Goal: Information Seeking & Learning: Learn about a topic

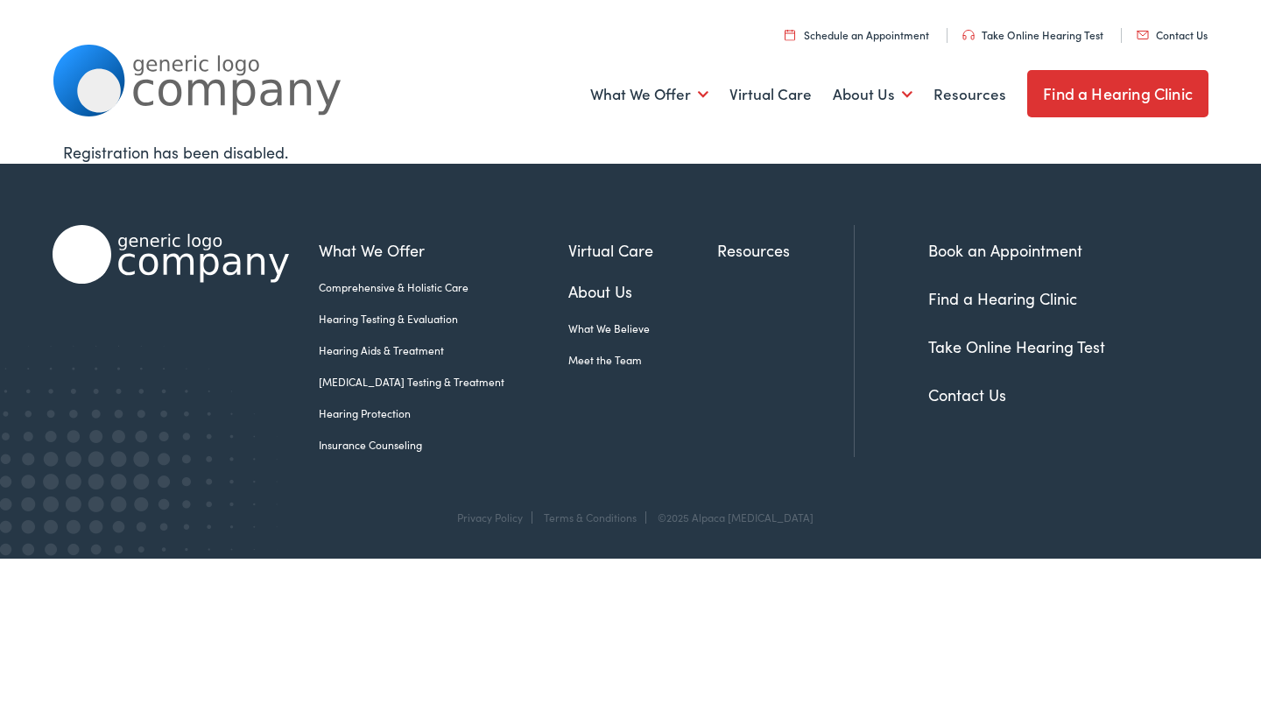
click at [576, 292] on link "About Us" at bounding box center [642, 291] width 149 height 24
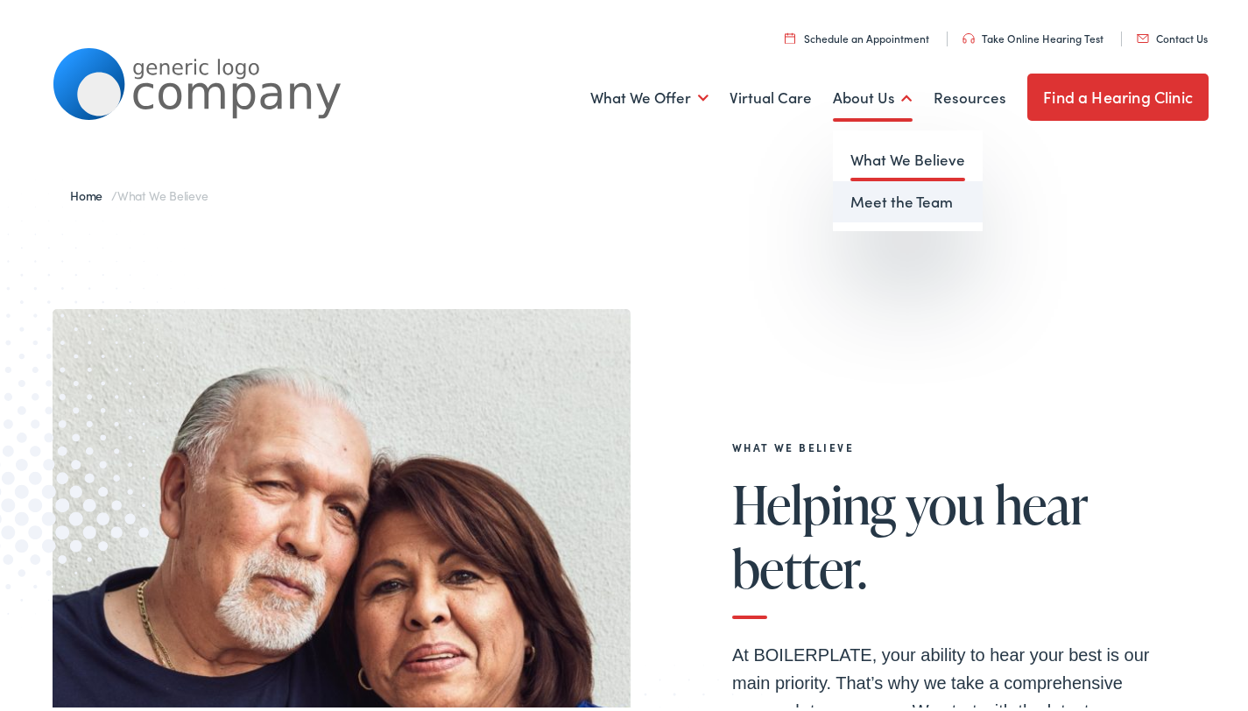
click at [892, 198] on link "Meet the Team" at bounding box center [908, 199] width 150 height 42
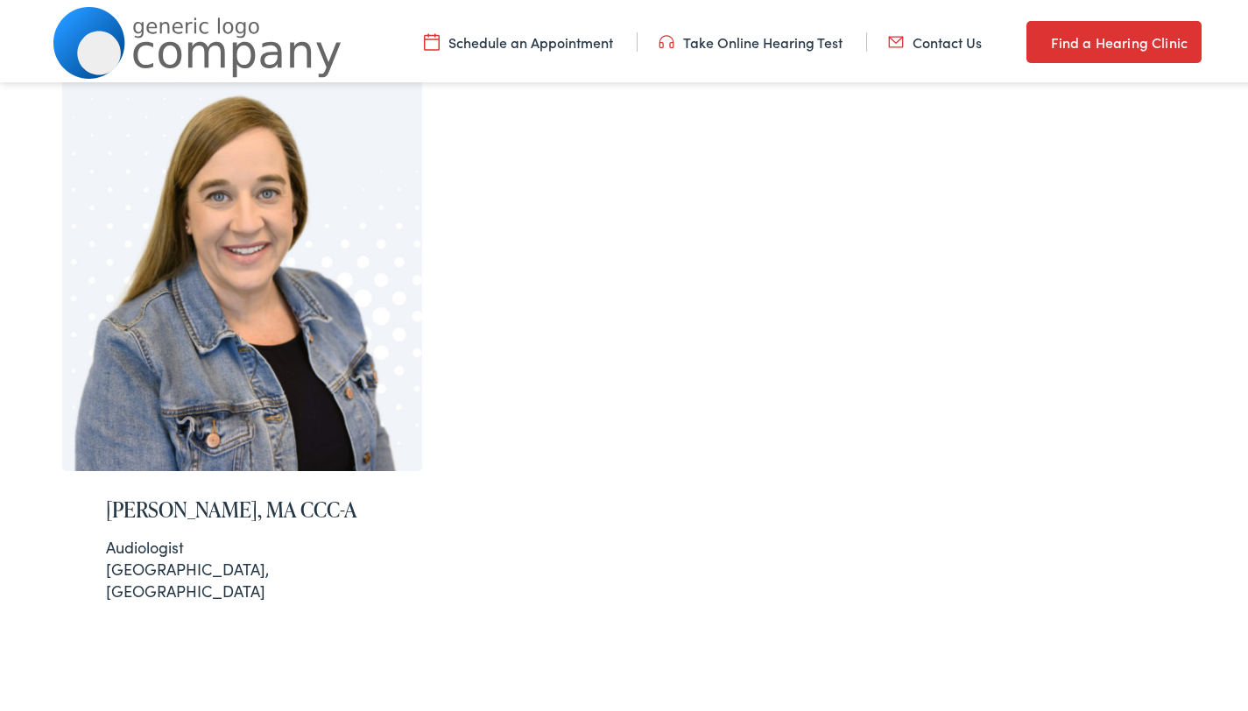
scroll to position [277, 0]
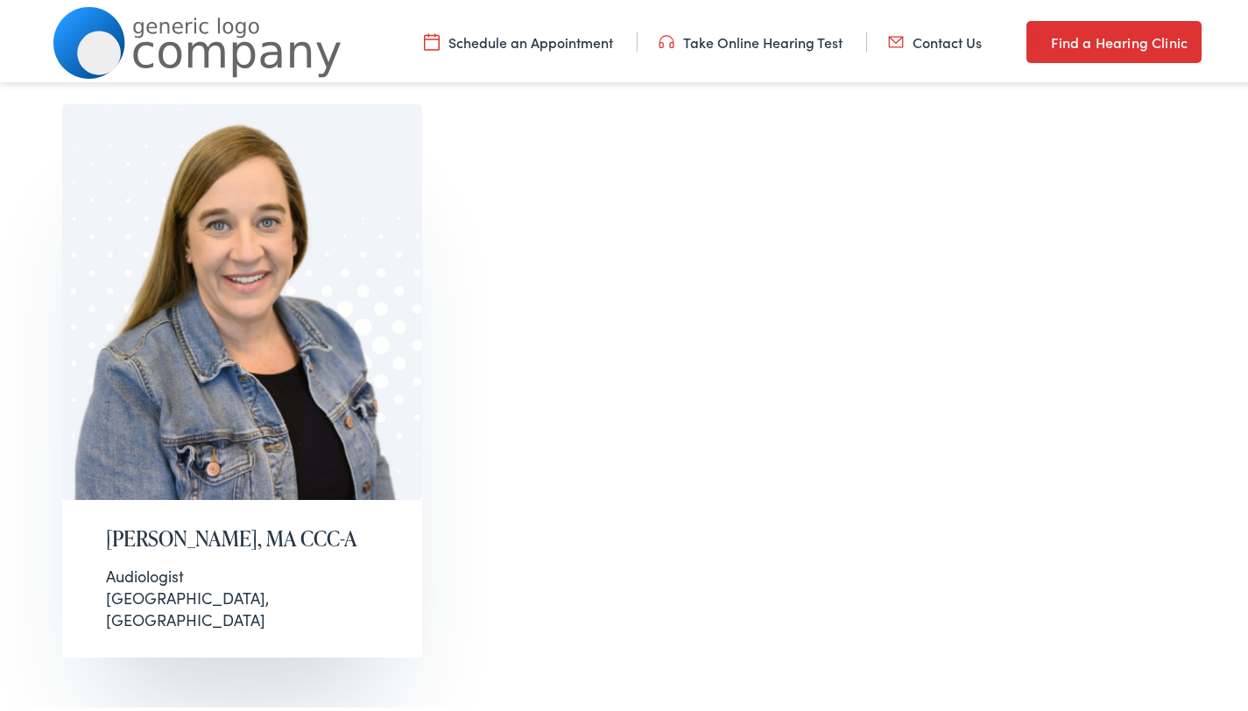
click at [176, 528] on h2 "Natalie McAmis, MA CCC-A" at bounding box center [242, 535] width 272 height 25
